Goal: Entertainment & Leisure: Consume media (video, audio)

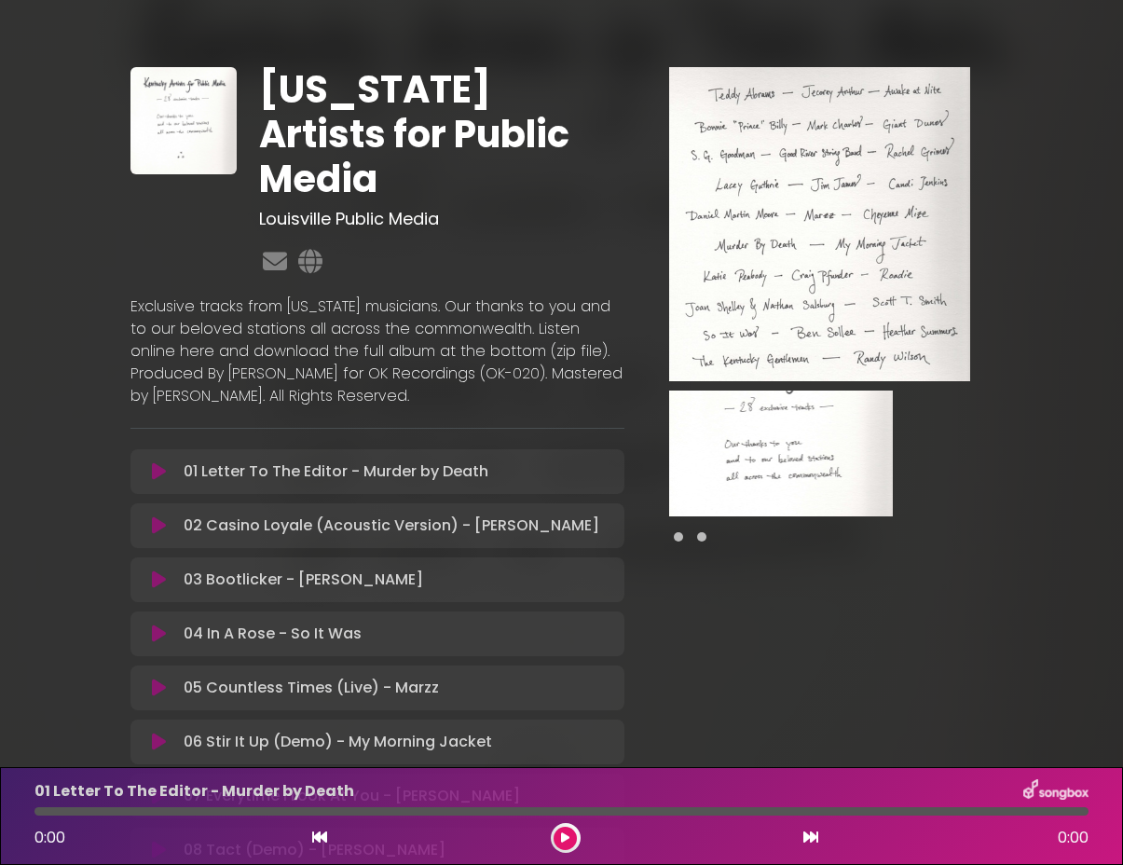
click at [157, 462] on icon at bounding box center [159, 471] width 14 height 19
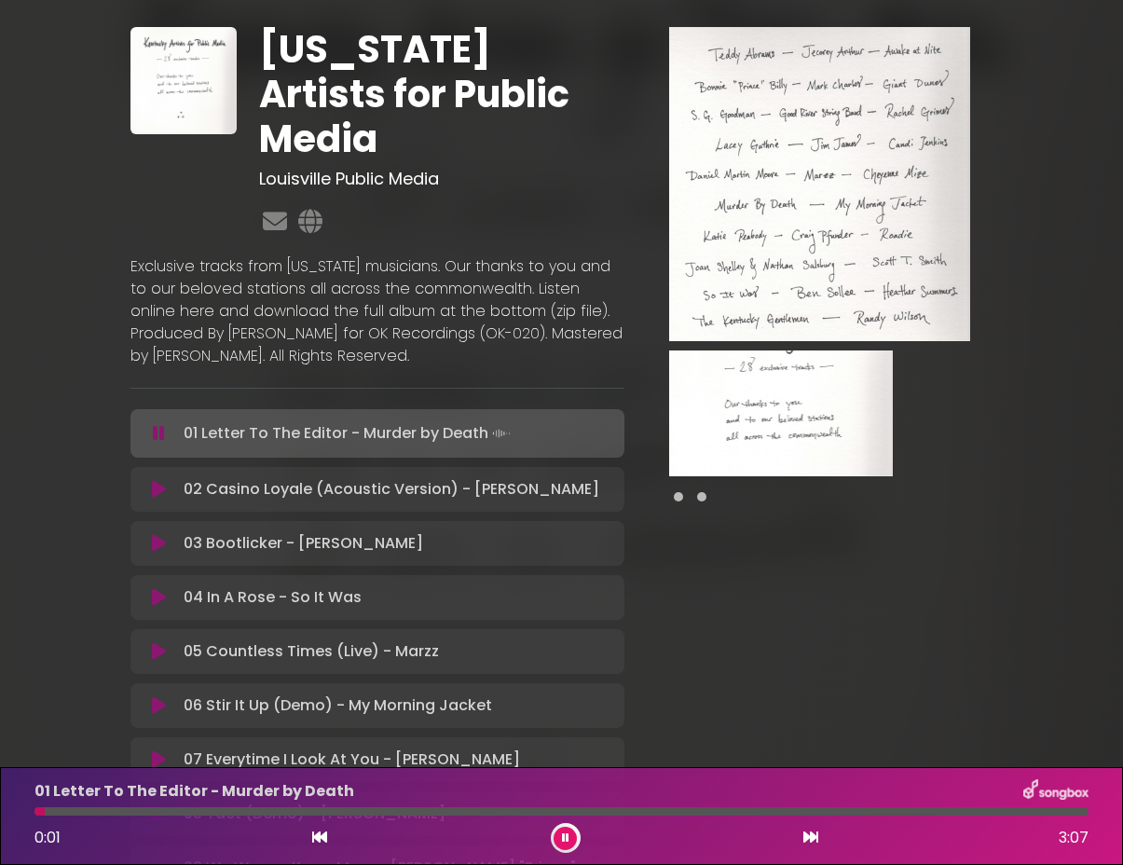
scroll to position [127, 0]
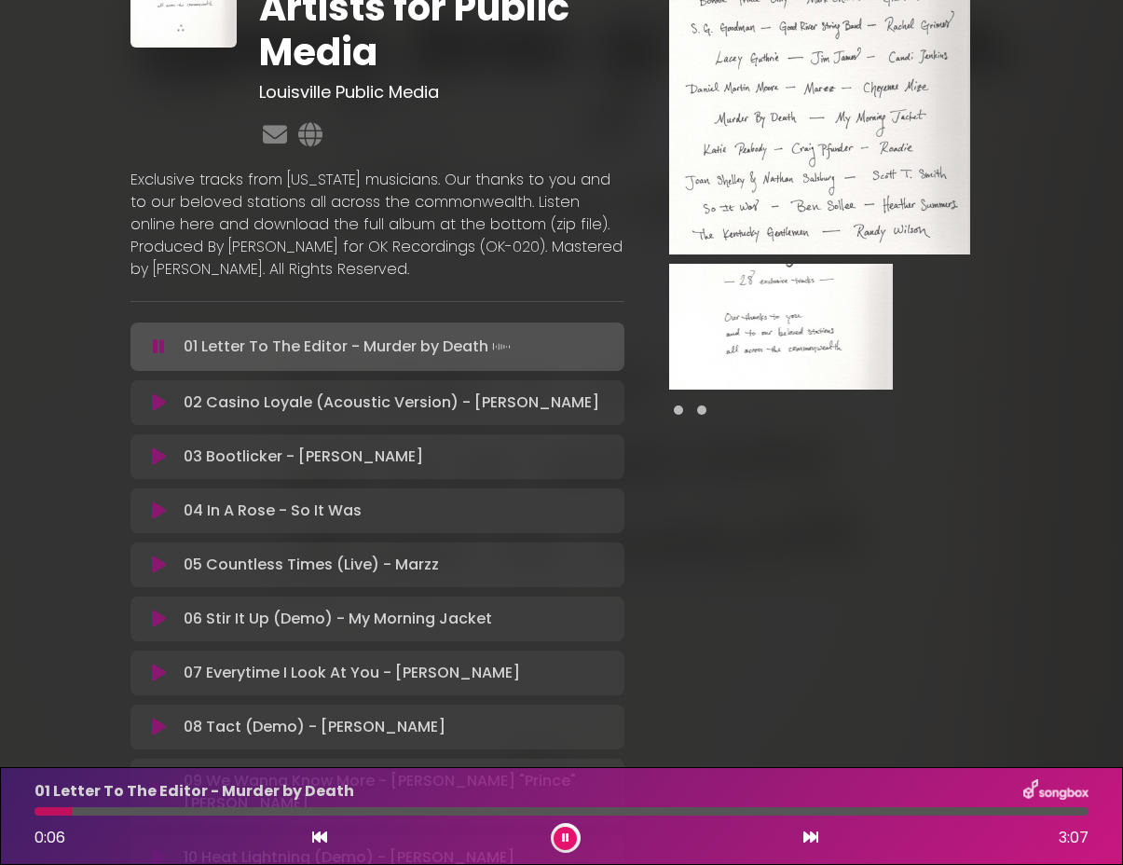
click at [163, 337] on icon at bounding box center [159, 346] width 12 height 19
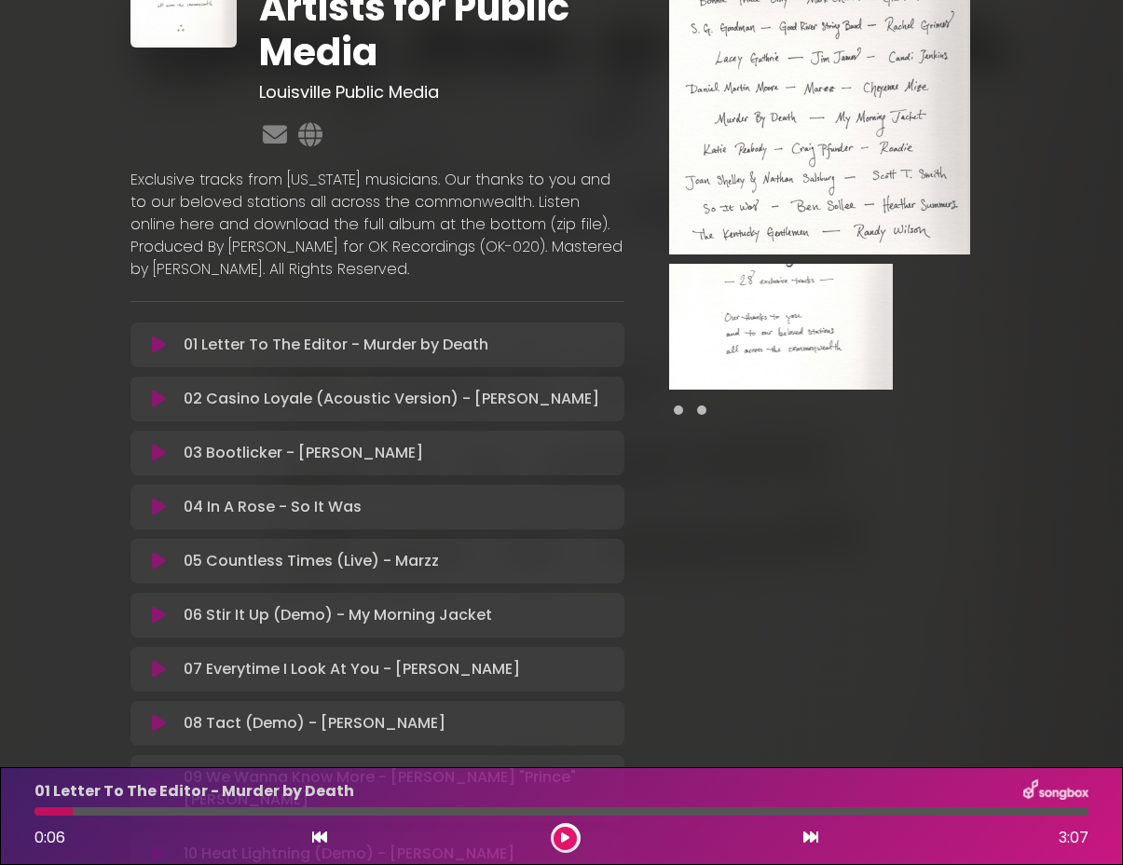
click at [156, 606] on icon at bounding box center [159, 615] width 14 height 19
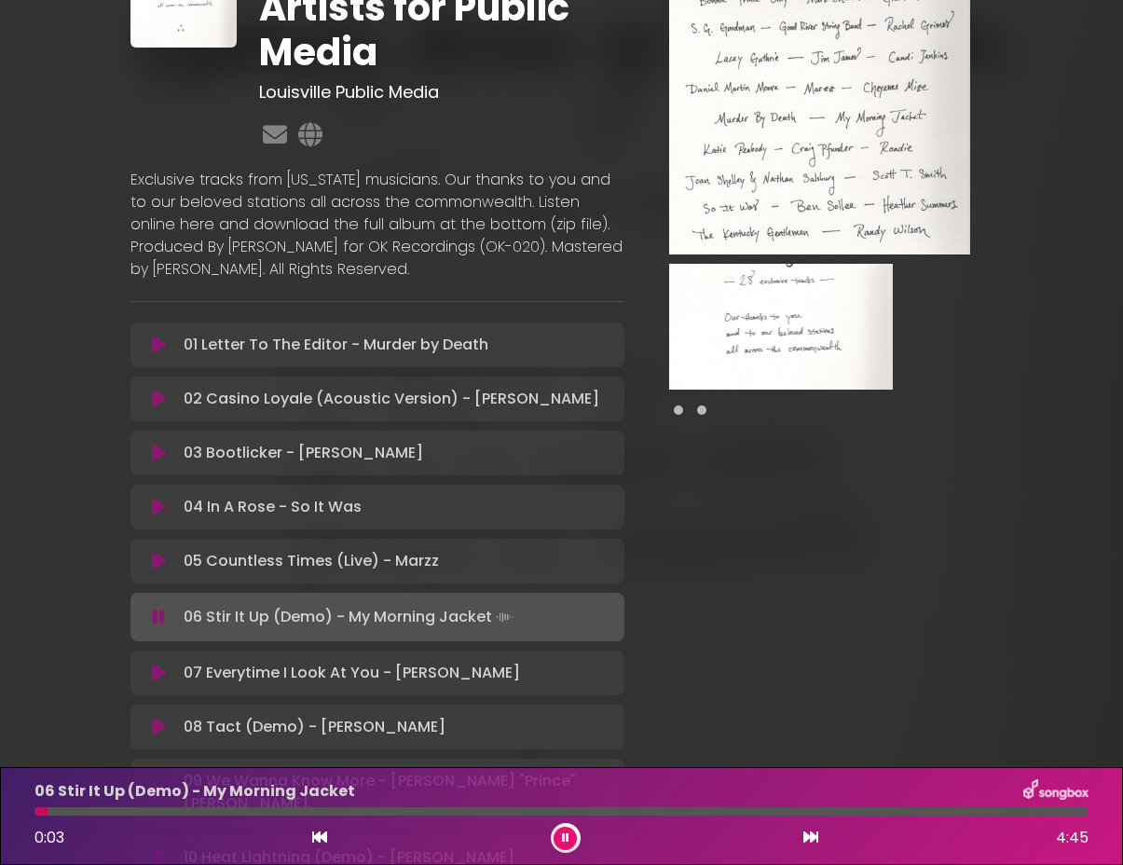
click at [156, 608] on icon at bounding box center [159, 617] width 12 height 19
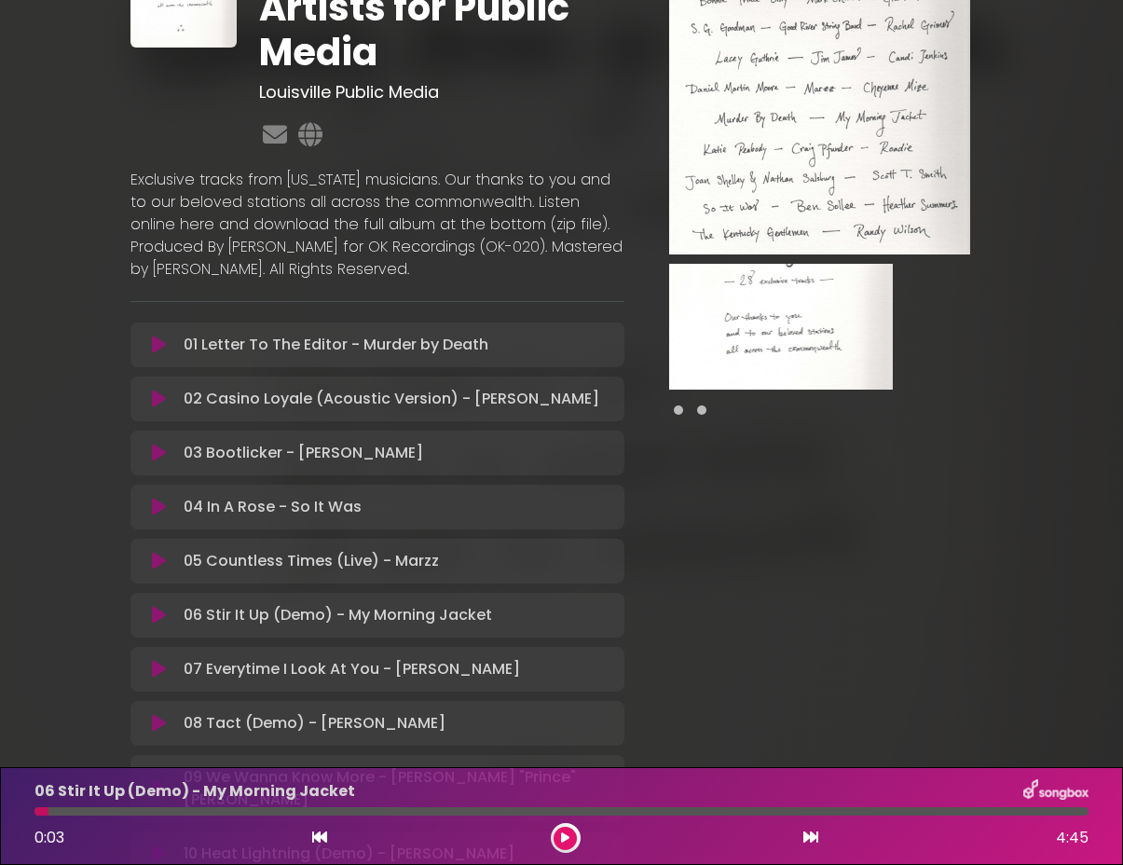
click at [158, 660] on icon at bounding box center [159, 669] width 14 height 19
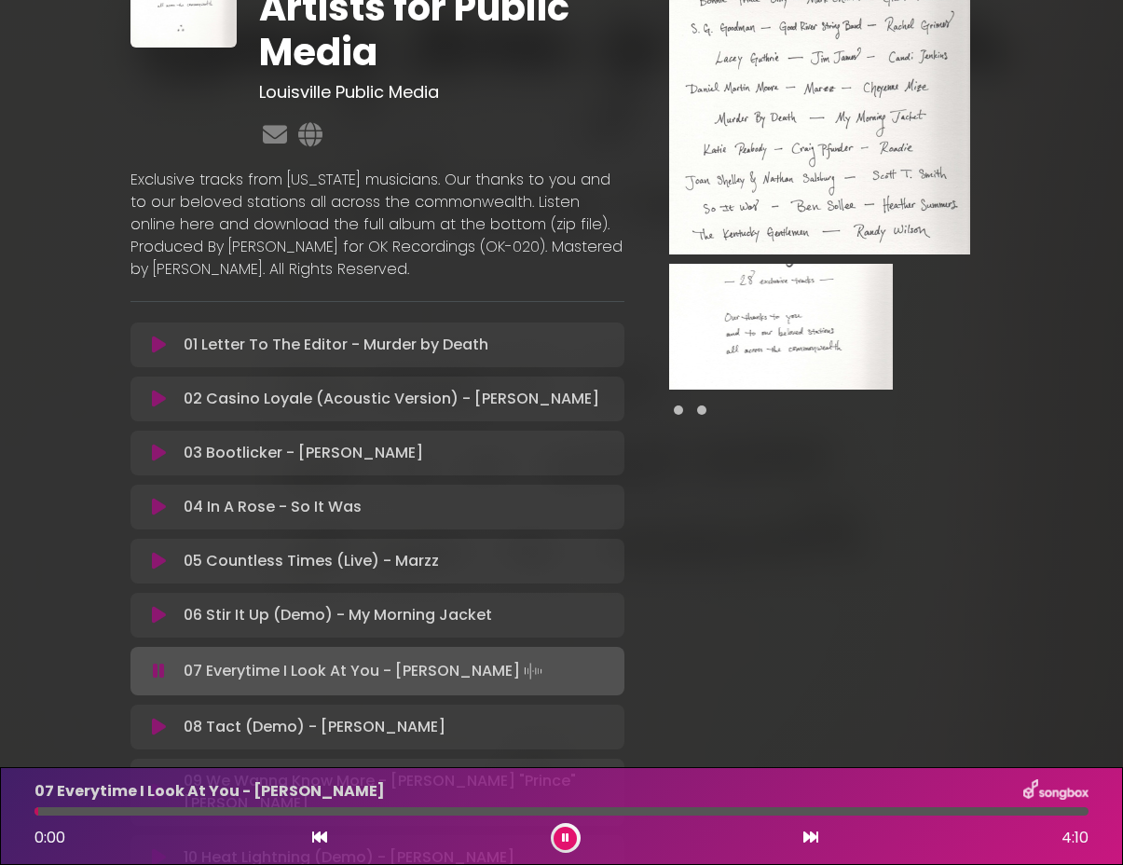
click at [155, 662] on icon at bounding box center [159, 671] width 12 height 19
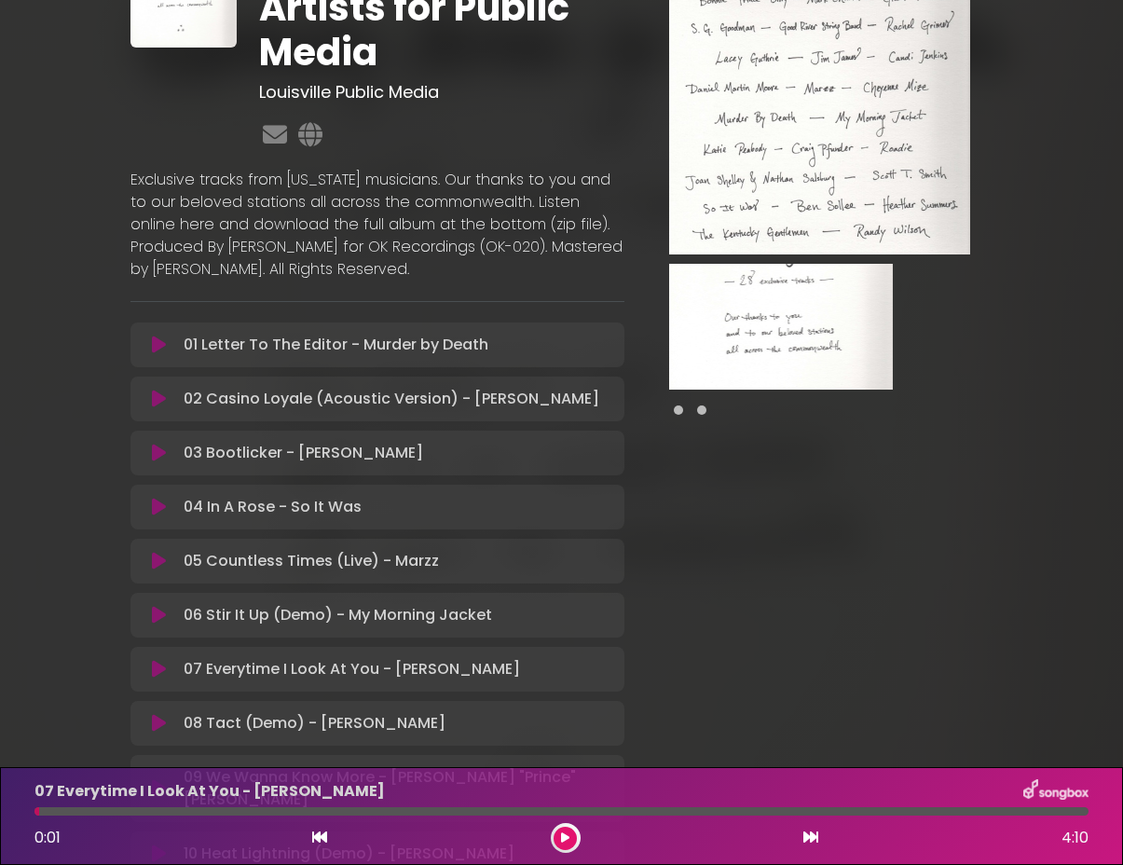
click at [152, 714] on icon at bounding box center [159, 723] width 14 height 19
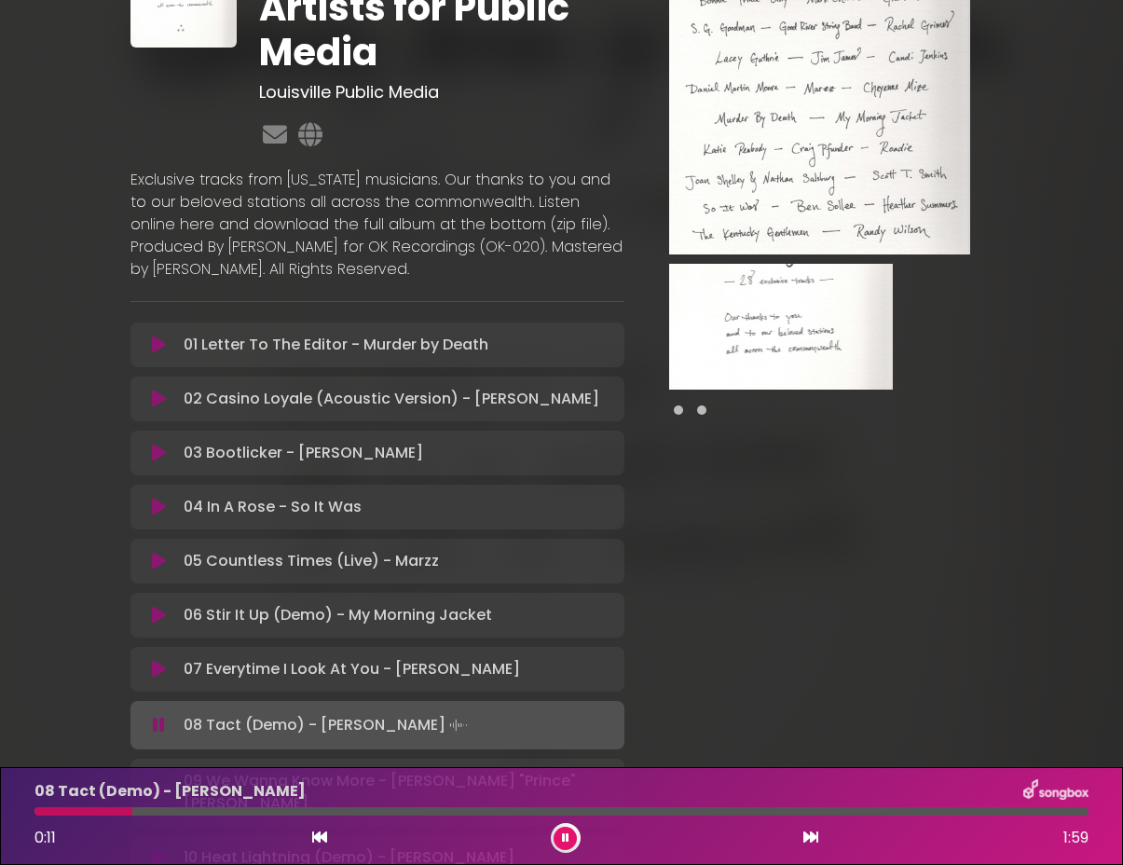
click at [160, 716] on icon at bounding box center [159, 725] width 12 height 19
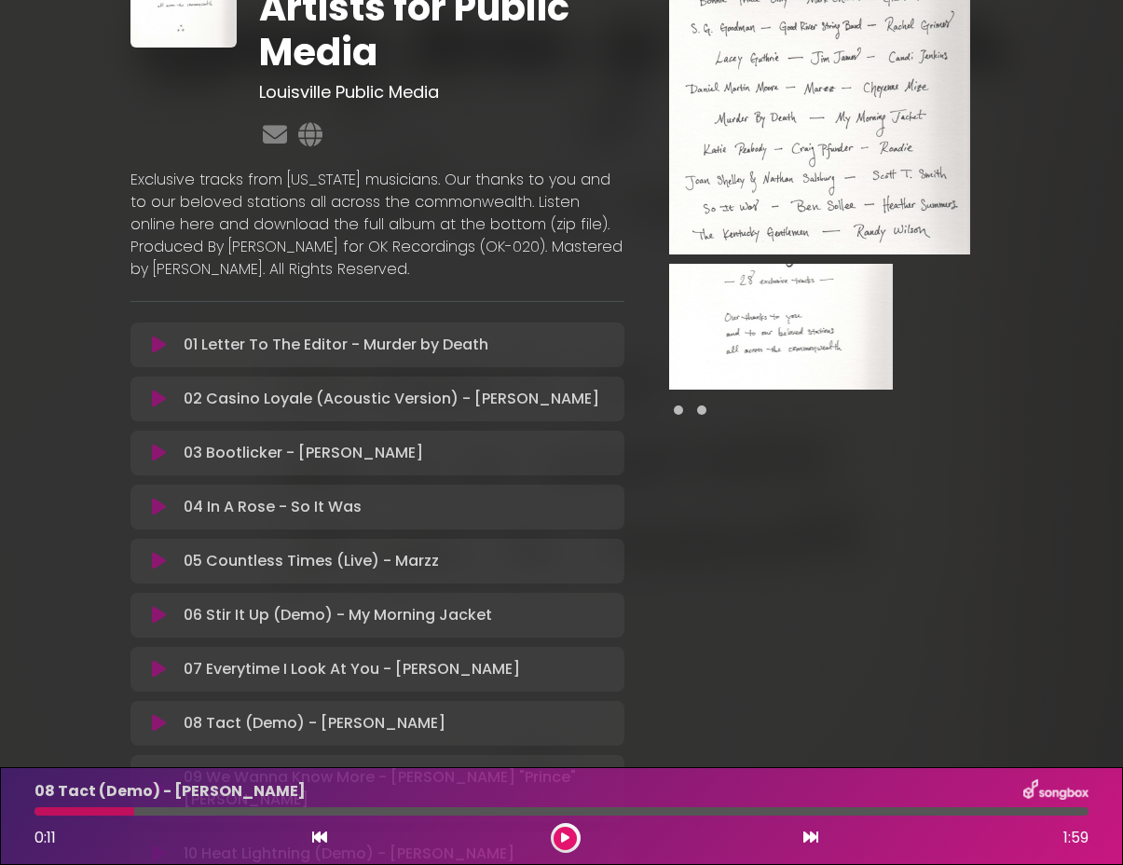
click at [166, 766] on div "09 We Wanna Know More - [PERSON_NAME] "Prince" [PERSON_NAME] Loading Track..." at bounding box center [378, 788] width 472 height 45
click at [158, 779] on icon at bounding box center [159, 788] width 14 height 19
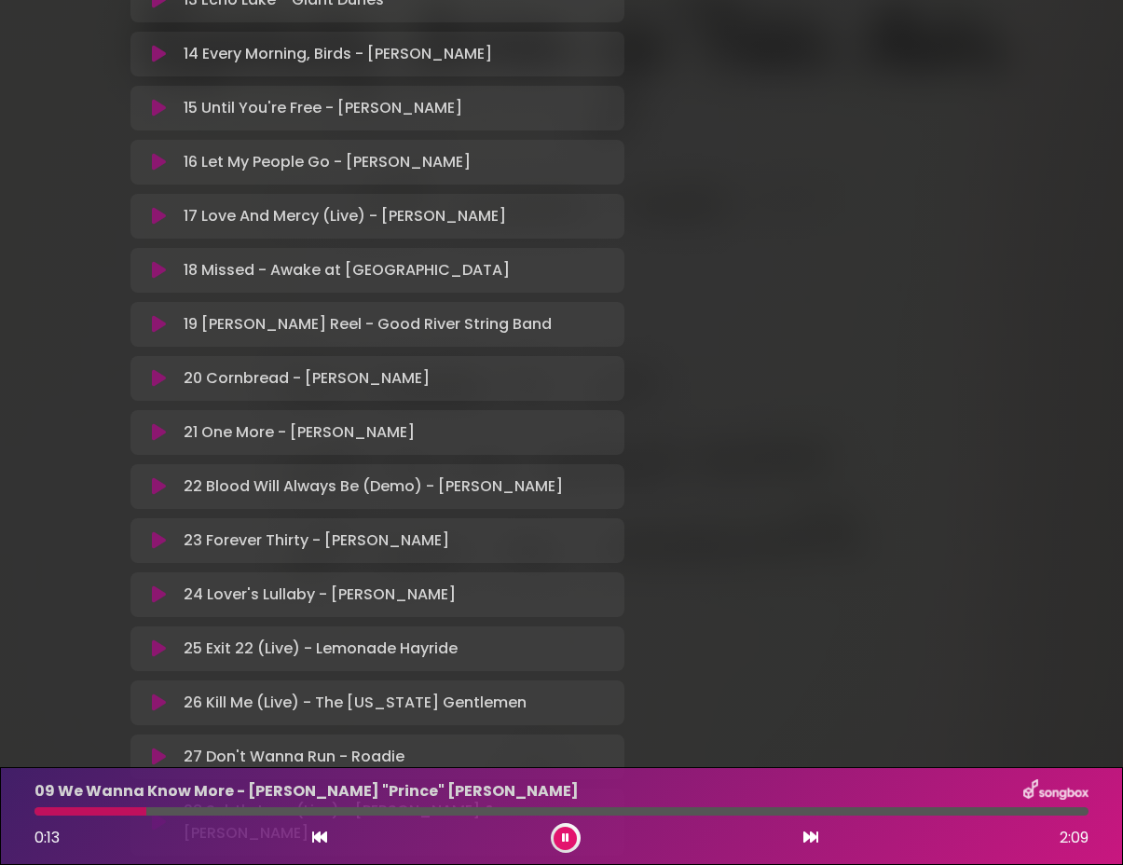
scroll to position [1213, 0]
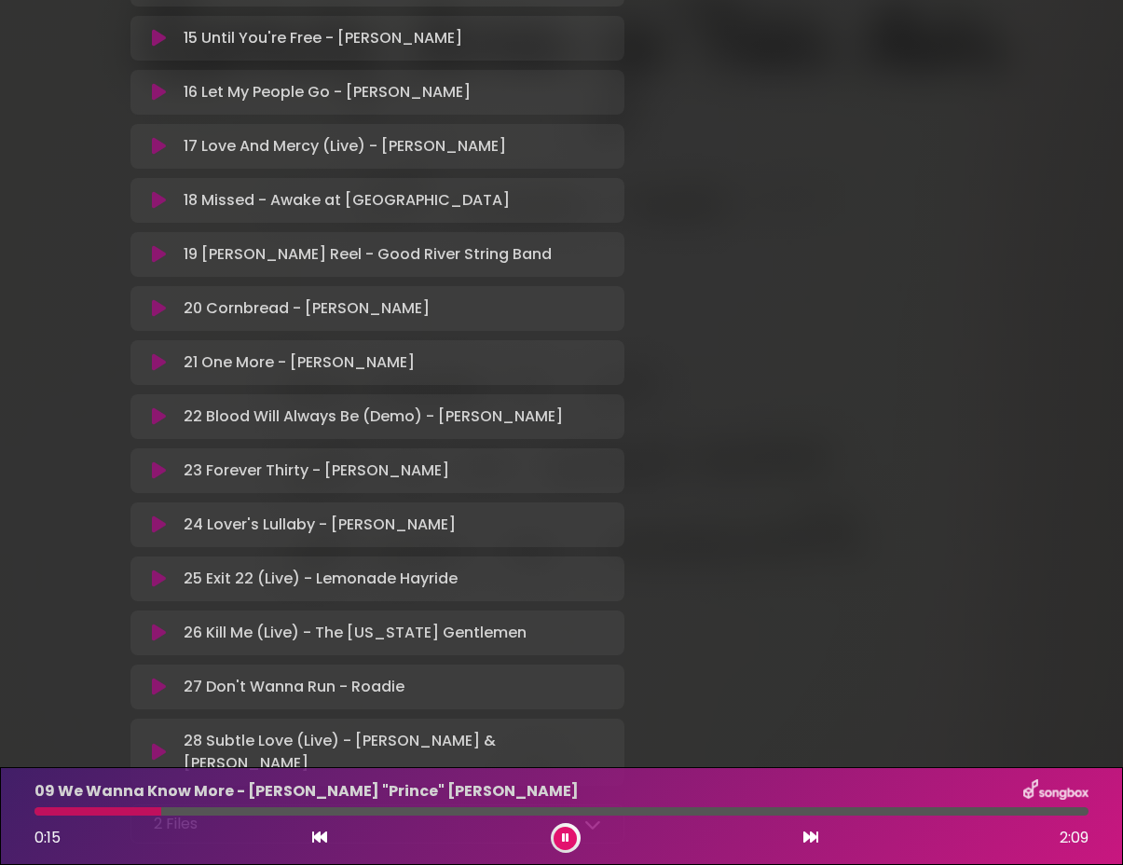
click at [153, 624] on icon at bounding box center [159, 633] width 14 height 19
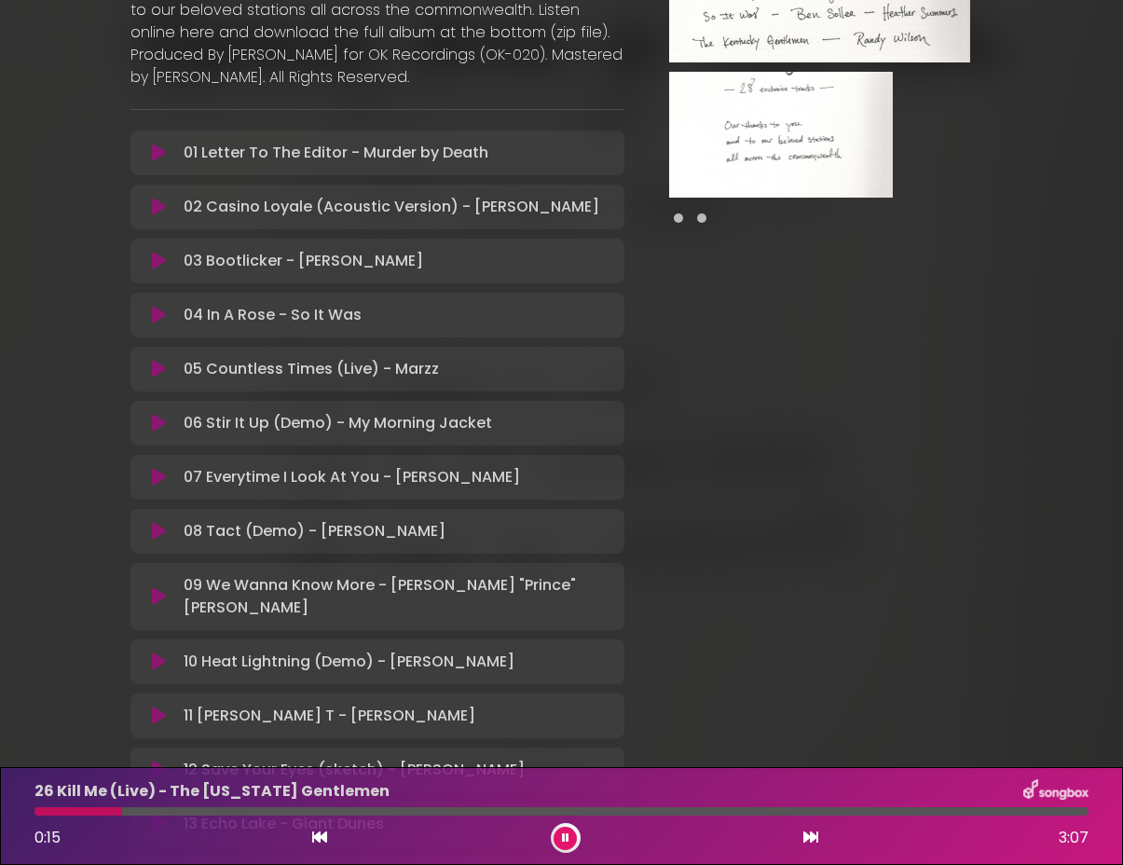
scroll to position [318, 0]
click at [157, 199] on icon at bounding box center [159, 208] width 14 height 19
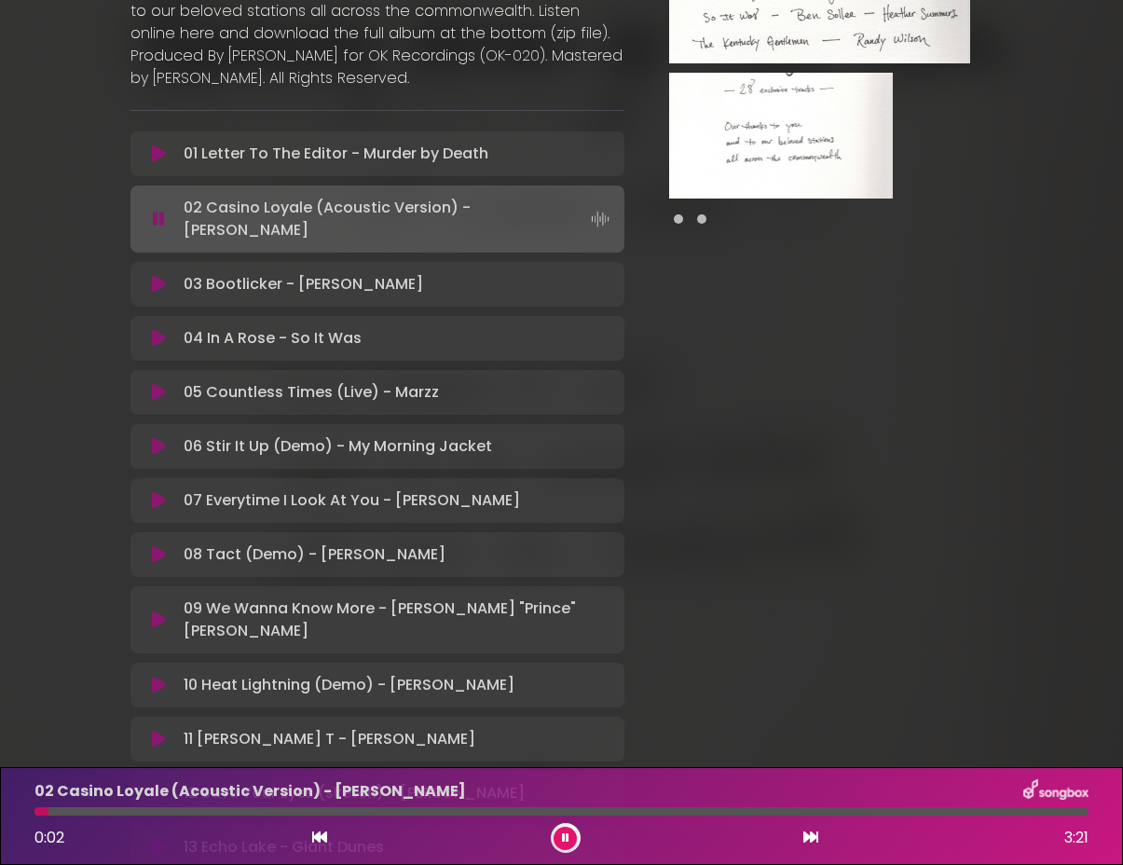
click at [814, 128] on img at bounding box center [781, 136] width 224 height 126
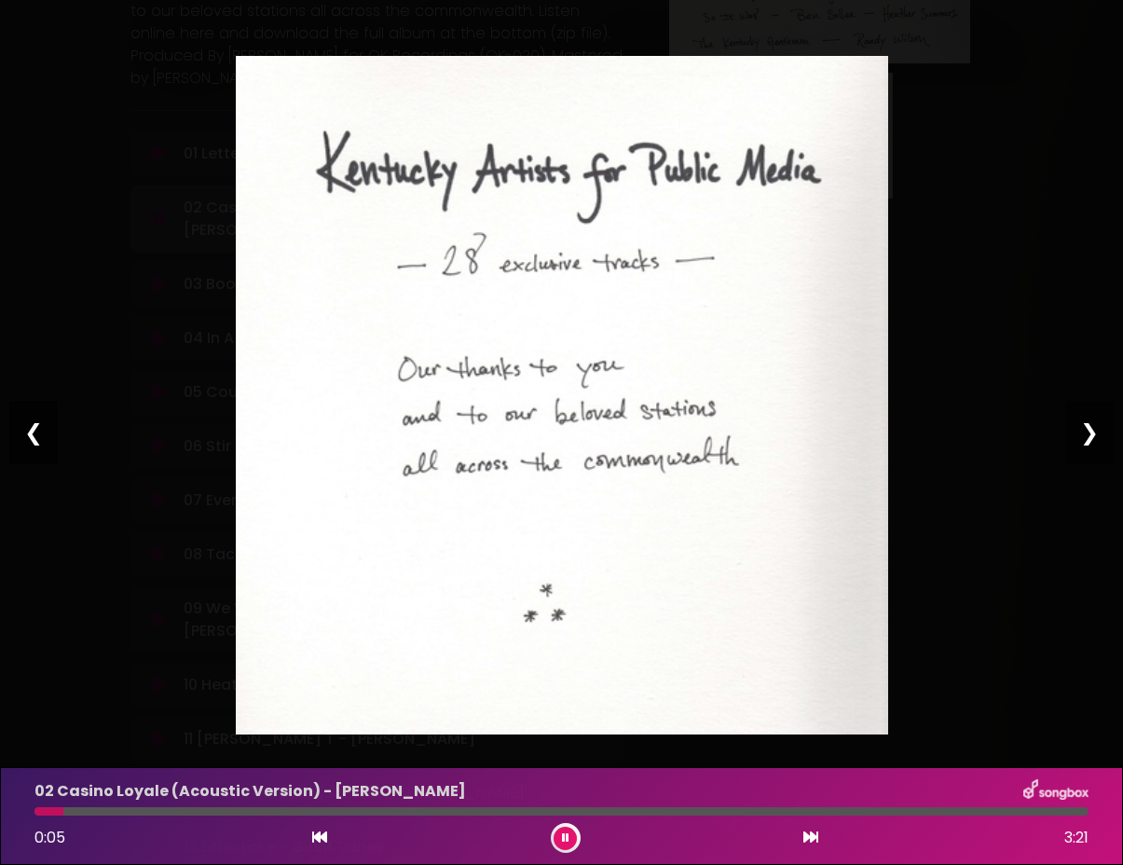
click at [933, 164] on div "Pause Play % buffered 00:00 00:00 00:00 Exit fullscreen Enter fullscreen Play ❮…" at bounding box center [561, 432] width 1123 height 865
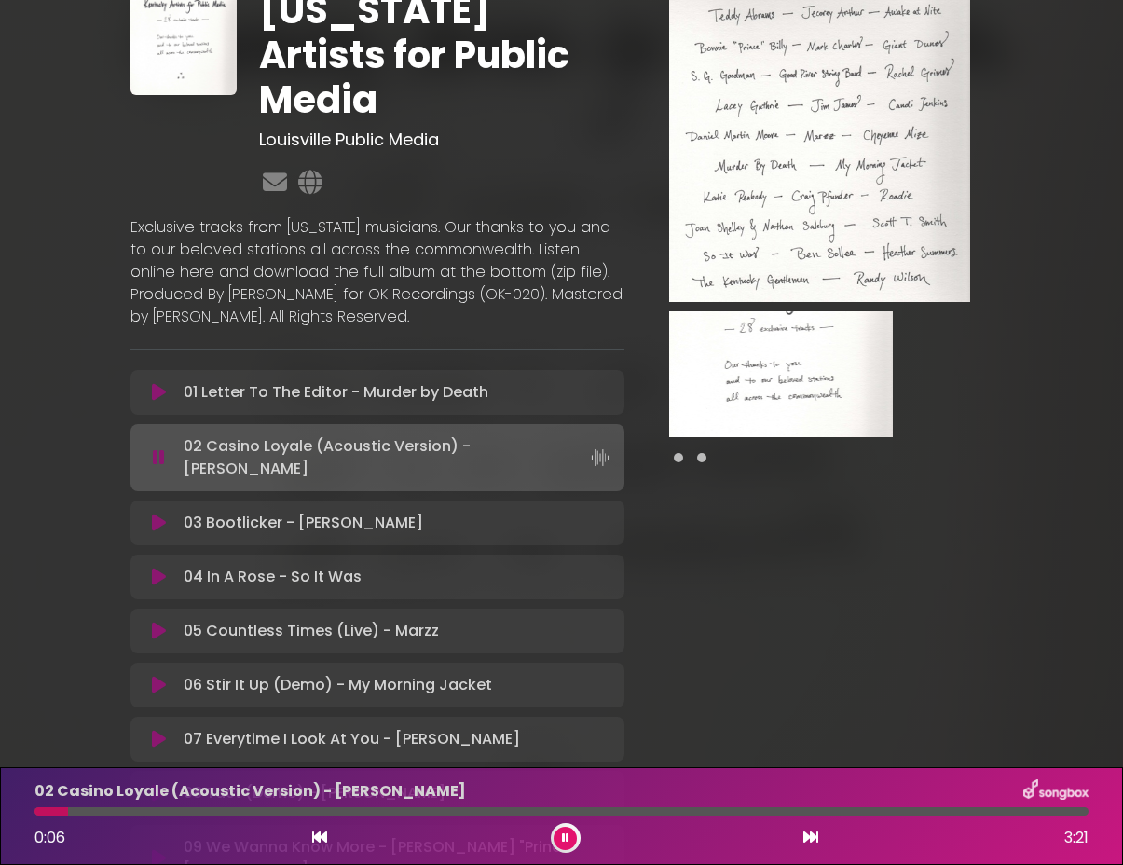
scroll to position [0, 0]
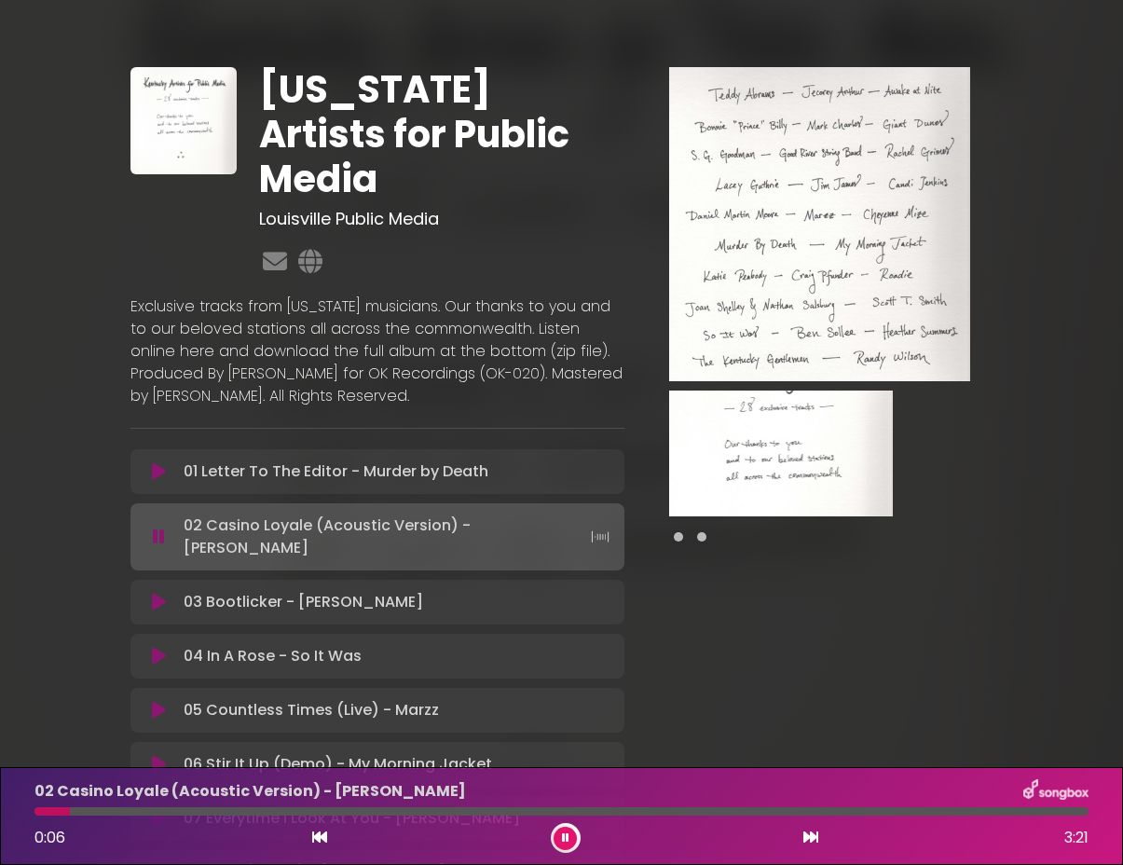
click at [926, 180] on img at bounding box center [820, 224] width 302 height 314
